Goal: Obtain resource: Download file/media

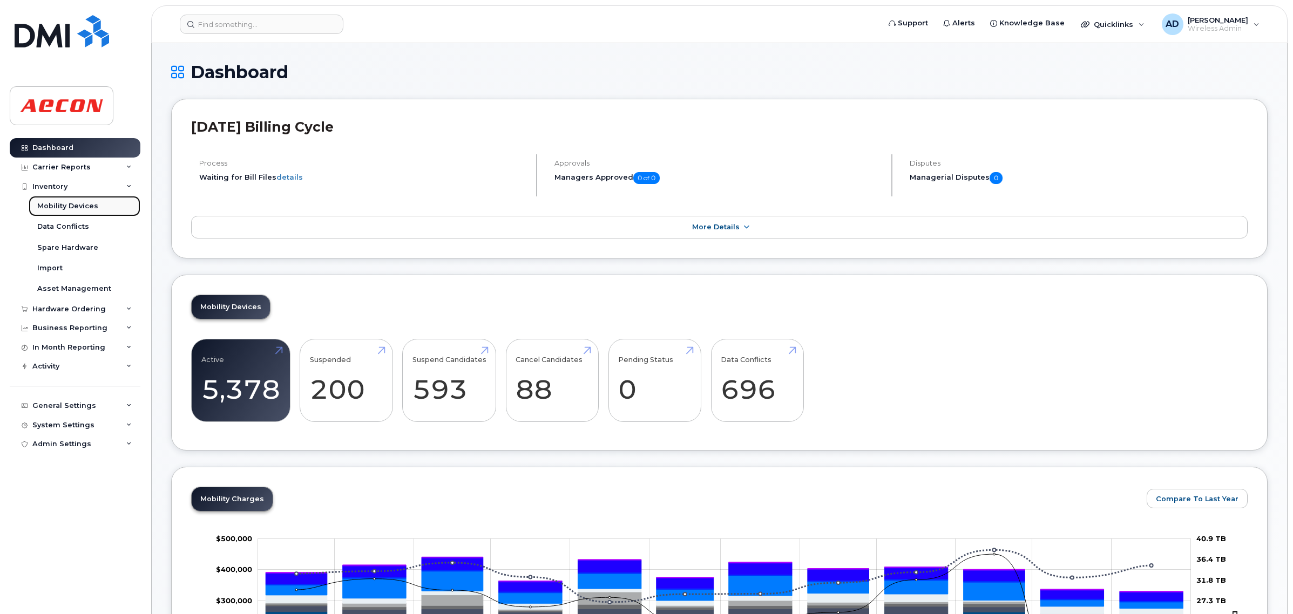
click at [69, 206] on div "Mobility Devices" at bounding box center [67, 206] width 61 height 10
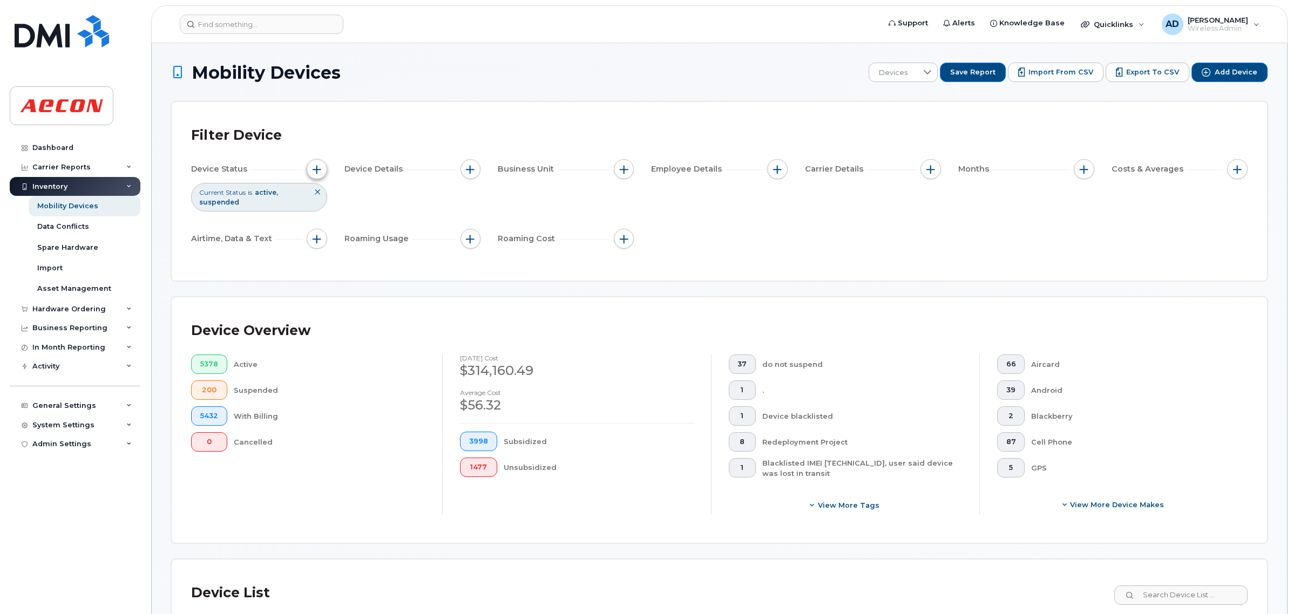
click at [322, 176] on button "button" at bounding box center [317, 169] width 21 height 21
click at [466, 222] on icon at bounding box center [467, 223] width 8 height 4
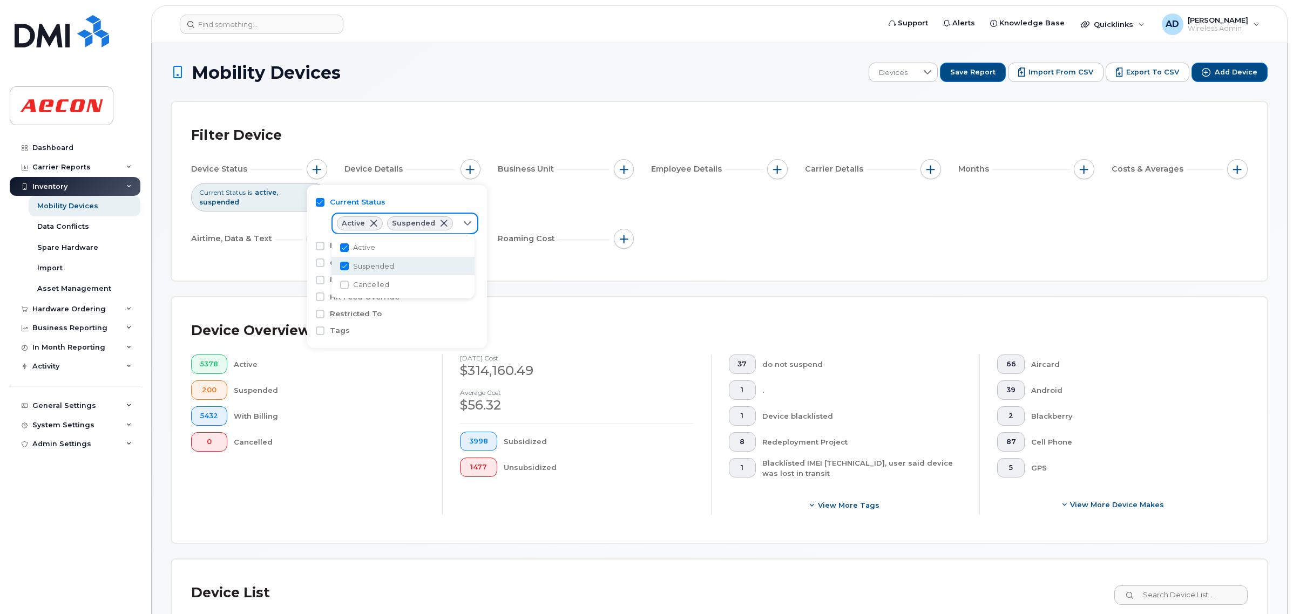
scroll to position [5, 46]
click at [376, 289] on span "Cancelled" at bounding box center [371, 285] width 36 height 10
checkbox input "true"
click at [276, 258] on div "Filter Device Device Status Current Status is active suspended cancelled Device…" at bounding box center [719, 191] width 1057 height 140
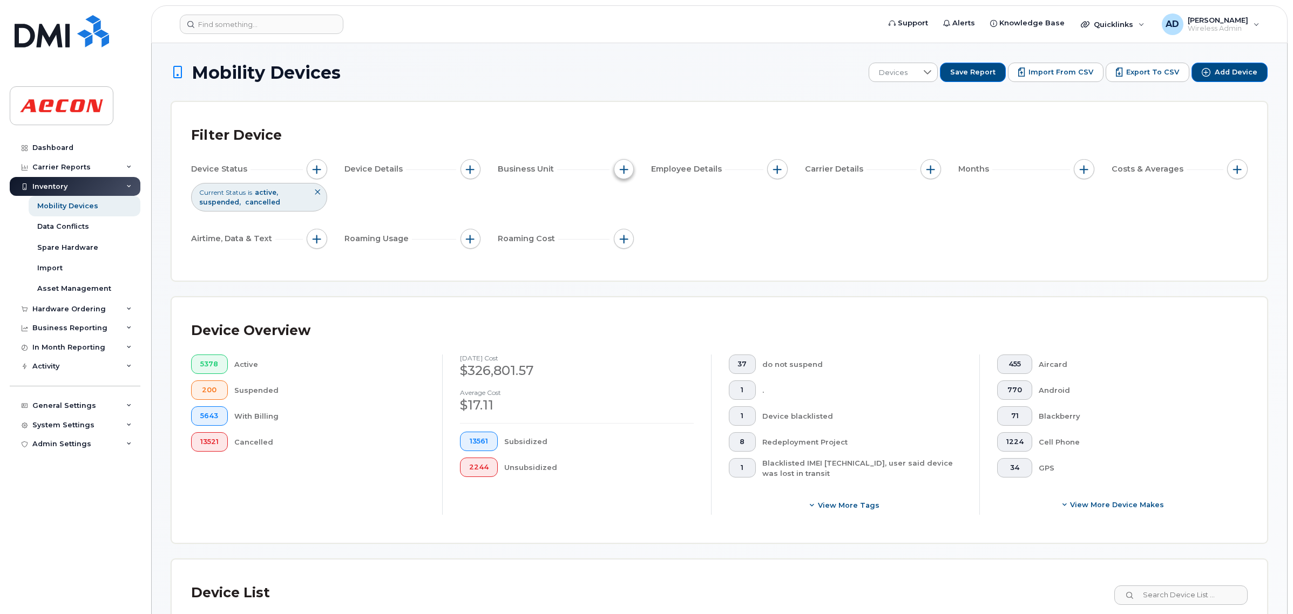
click at [624, 175] on button "button" at bounding box center [624, 169] width 21 height 21
click at [625, 289] on input "Company Code" at bounding box center [627, 287] width 9 height 9
checkbox input "true"
click at [567, 117] on div "Filter Device Device Status Current Status is active suspended cancelled Device…" at bounding box center [719, 191] width 1095 height 179
click at [1086, 164] on button "button" at bounding box center [1084, 169] width 21 height 21
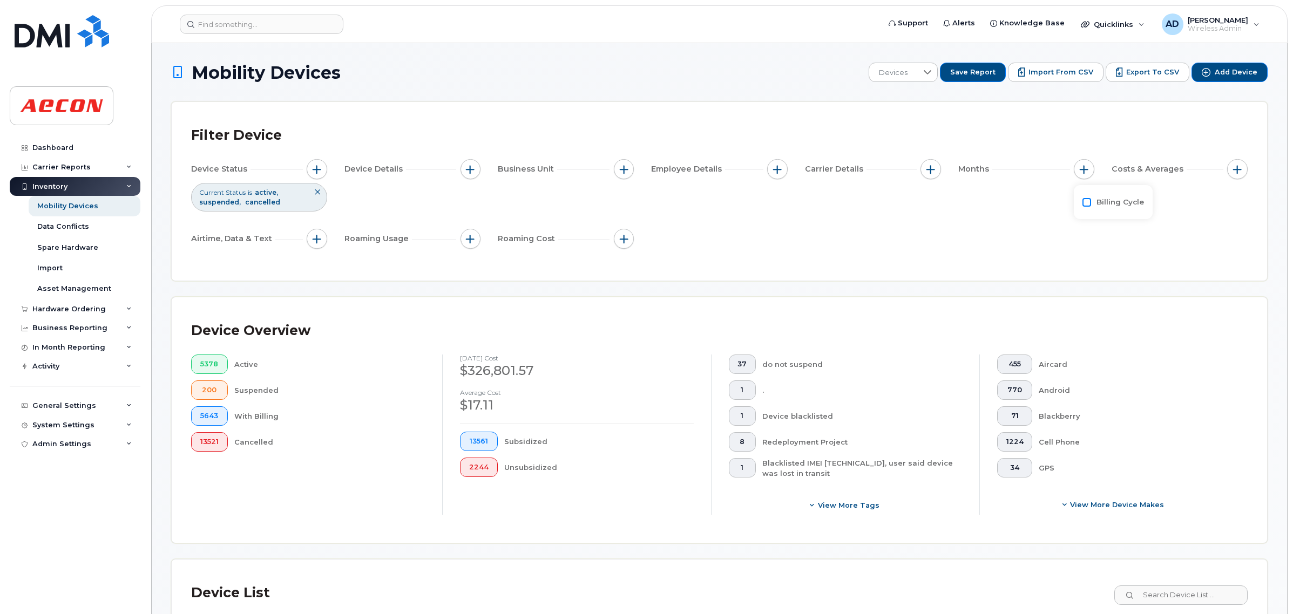
click at [1083, 206] on input "Billing Cycle" at bounding box center [1087, 202] width 9 height 9
checkbox input "true"
click at [1092, 256] on div "Billing Cycle is" at bounding box center [1114, 226] width 62 height 65
click at [1126, 241] on div at bounding box center [1133, 246] width 21 height 18
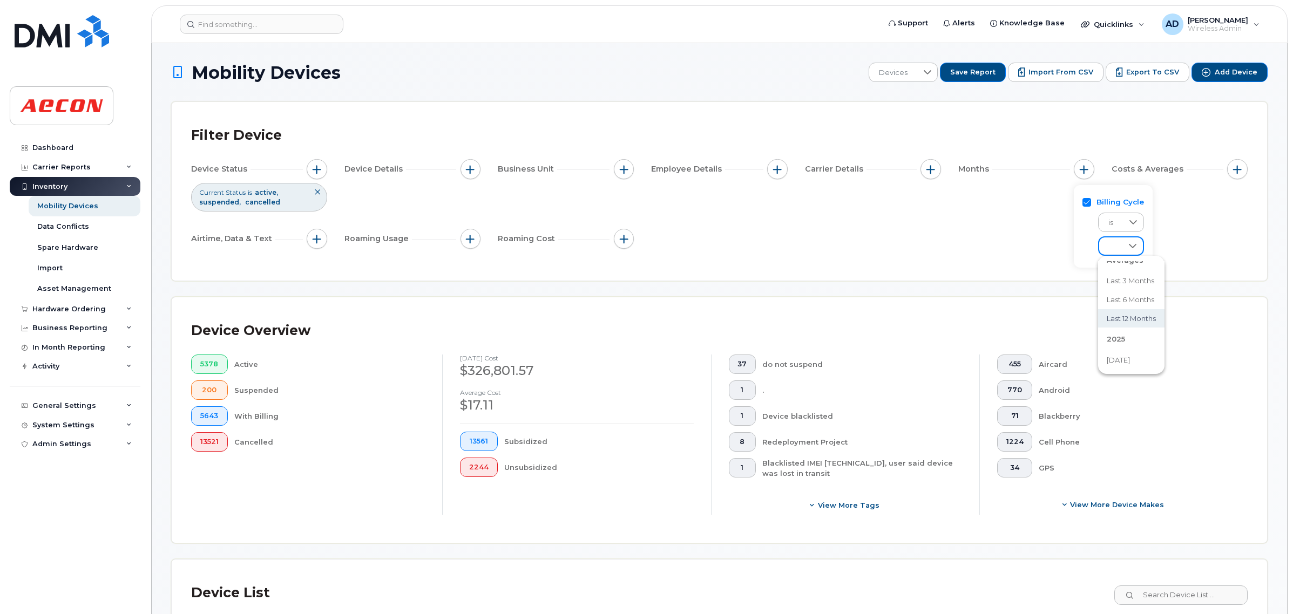
click at [1132, 323] on span "Last 12 months" at bounding box center [1131, 319] width 49 height 10
click at [885, 258] on div "Filter Device Device Status Current Status is active suspended cancelled Device…" at bounding box center [719, 191] width 1057 height 140
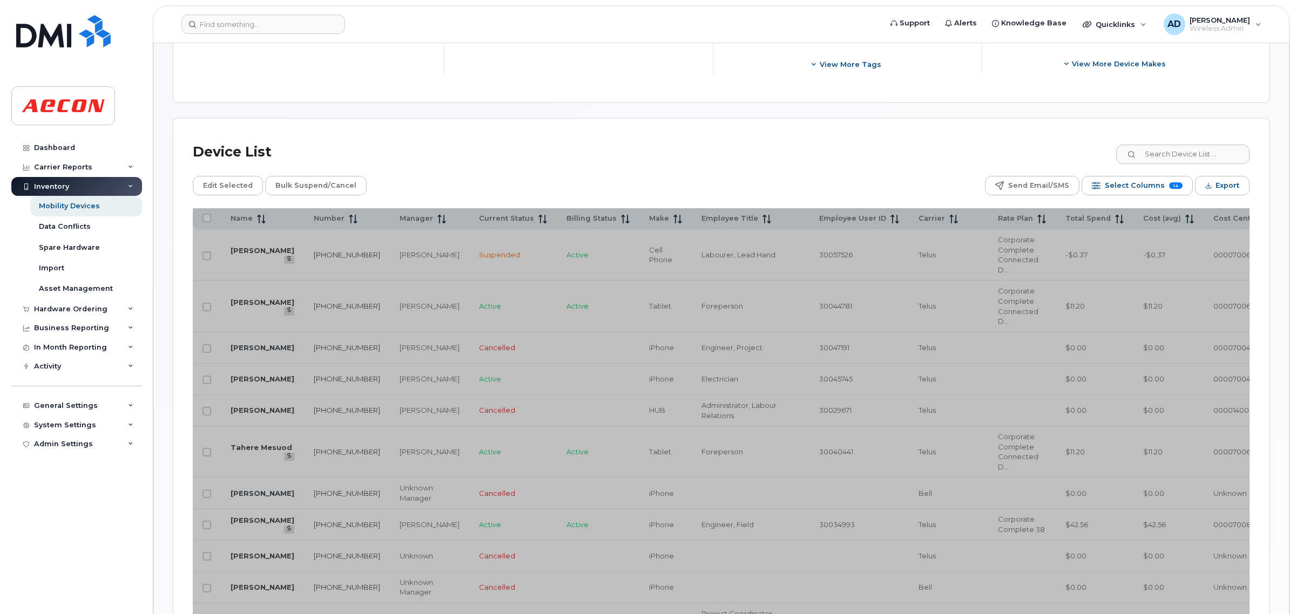
scroll to position [472, 0]
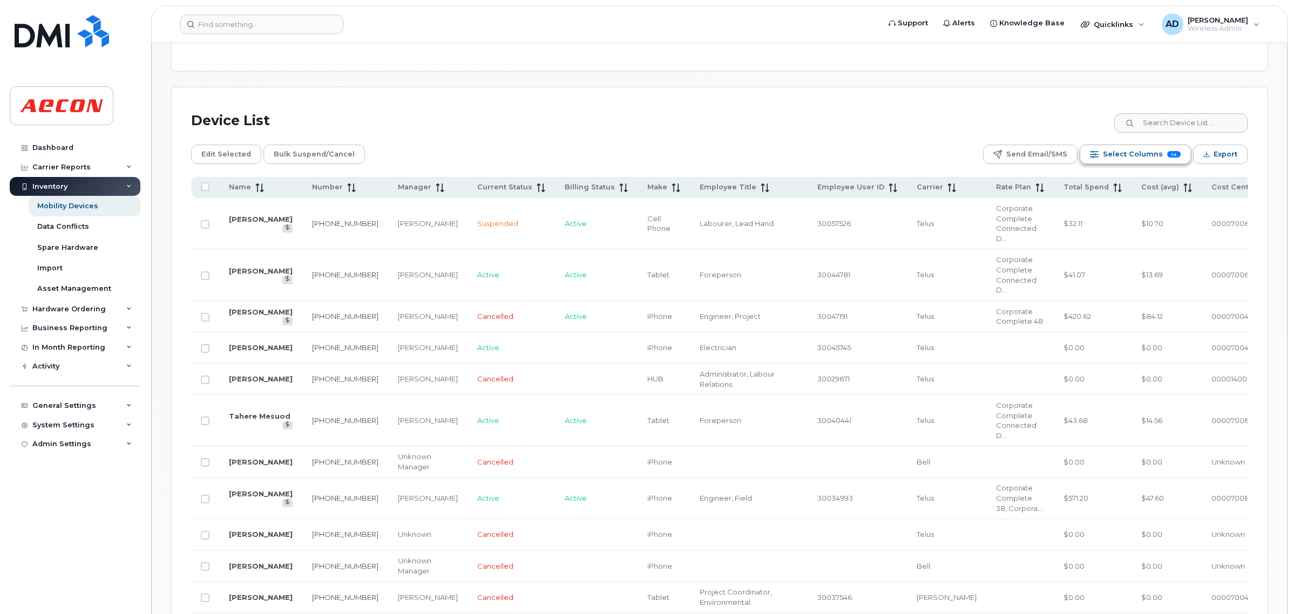
click at [1162, 155] on button "Select Columns 14" at bounding box center [1135, 154] width 111 height 19
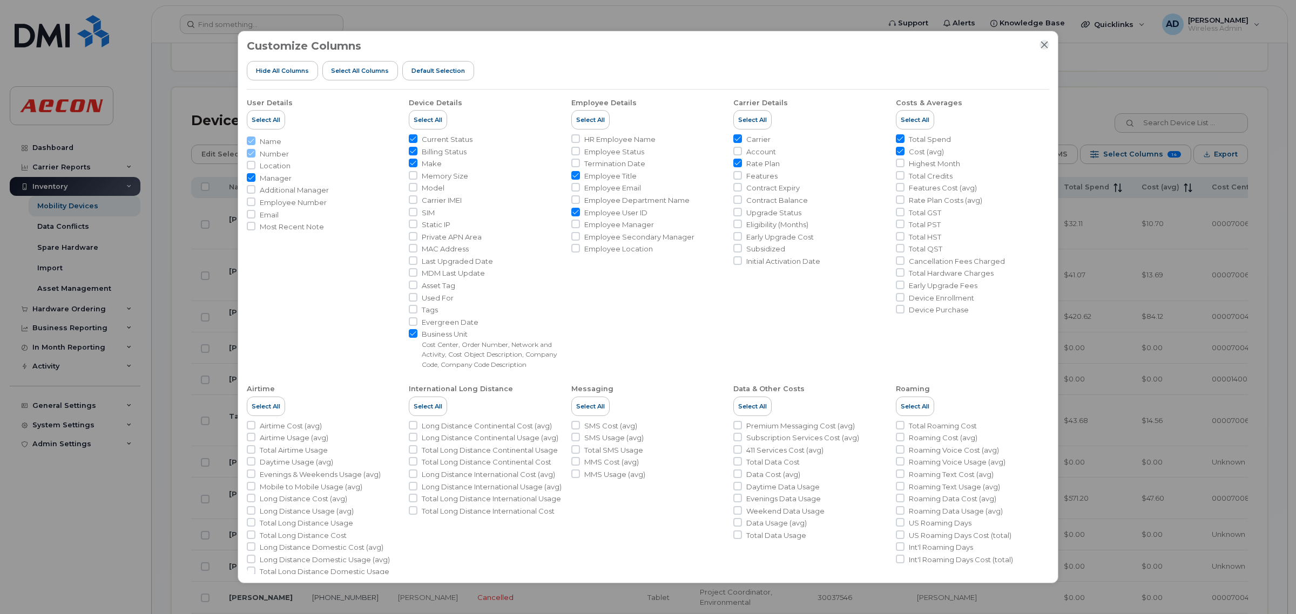
click at [1042, 44] on icon "Close" at bounding box center [1044, 44] width 9 height 9
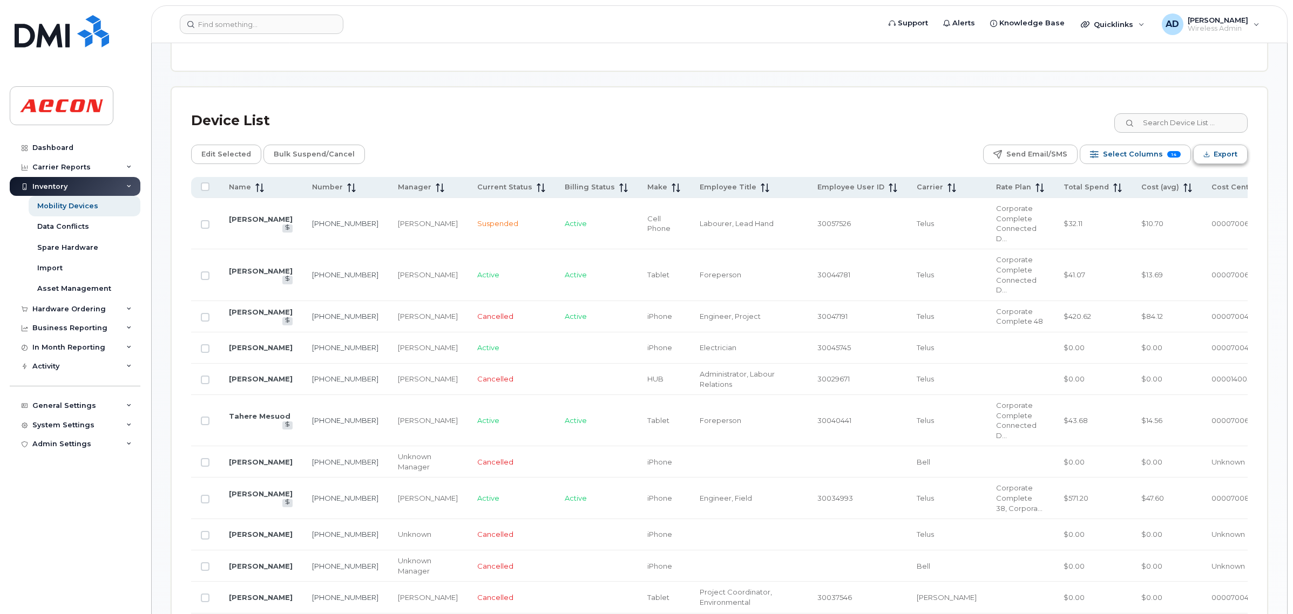
click at [1209, 154] on icon "Export" at bounding box center [1206, 154] width 7 height 7
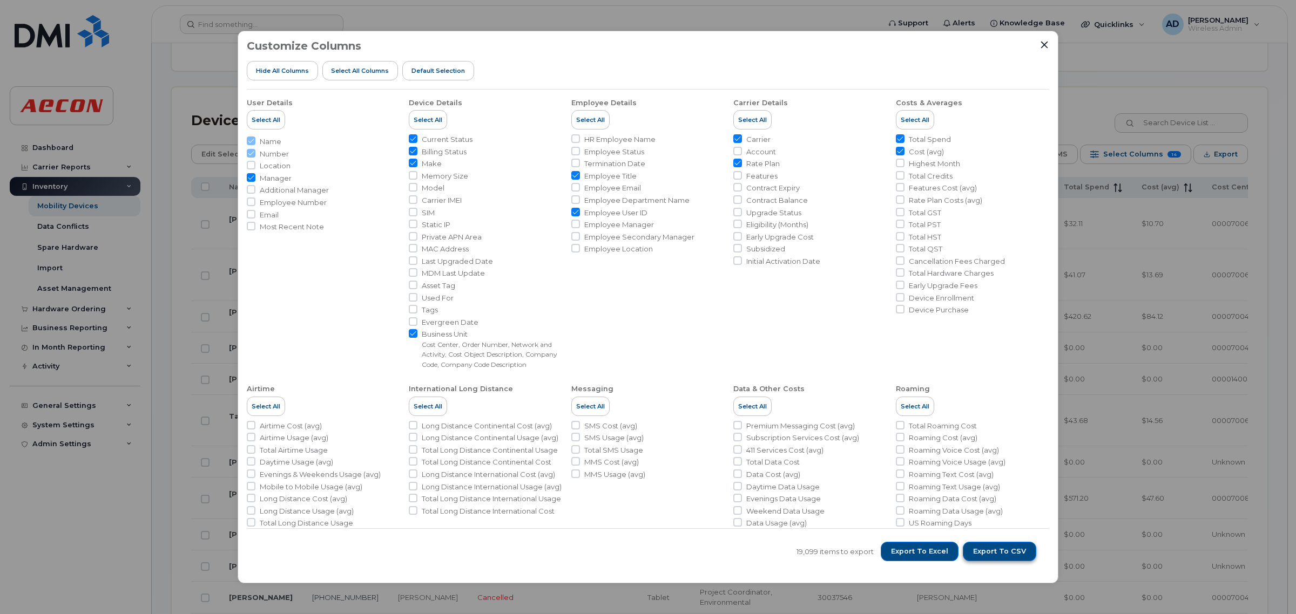
click at [995, 548] on span "Export to CSV" at bounding box center [999, 552] width 53 height 10
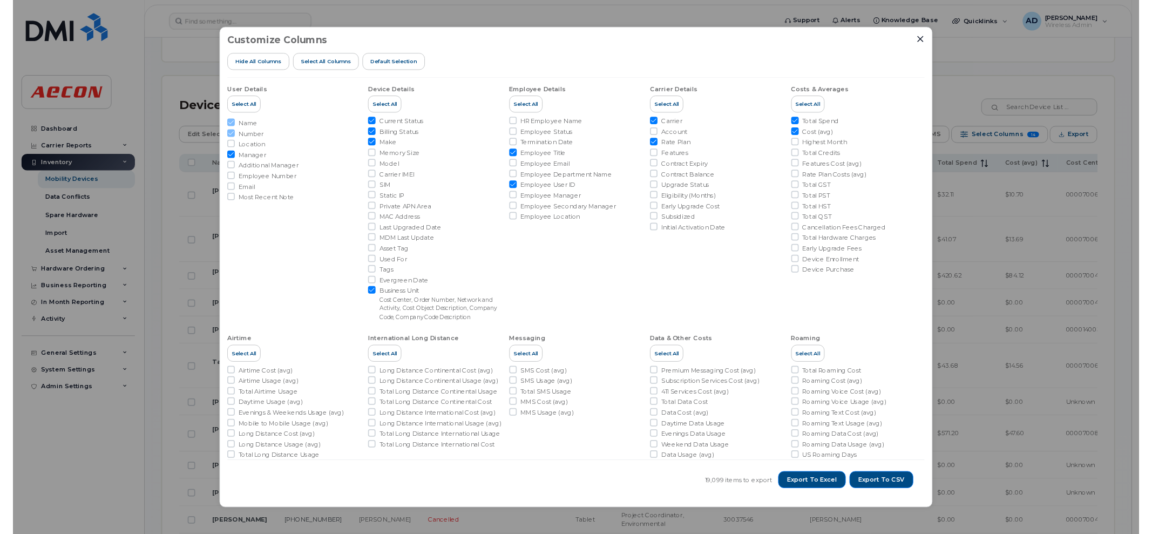
scroll to position [472, 0]
